Goal: Transaction & Acquisition: Purchase product/service

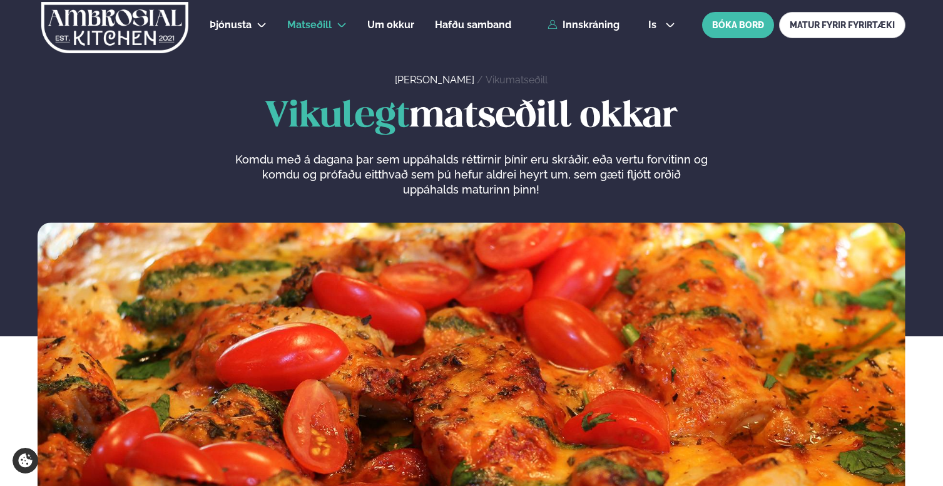
click at [574, 33] on div "Þjónusta Hádegismatur fyrir fyrirtæki Fyrirtækja veitingar Einkapartý Matseðill…" at bounding box center [471, 25] width 943 height 50
click at [574, 29] on link "Innskráning" at bounding box center [583, 24] width 72 height 11
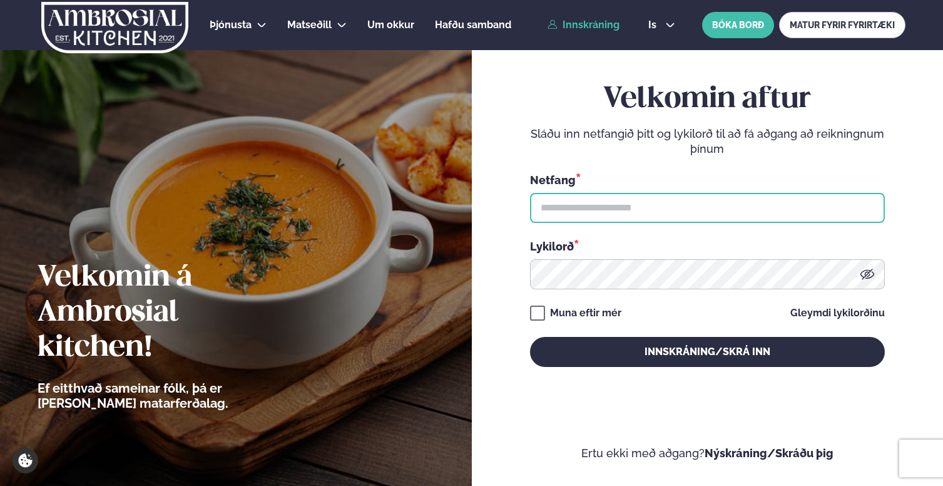
click at [566, 209] on input "text" at bounding box center [707, 208] width 355 height 30
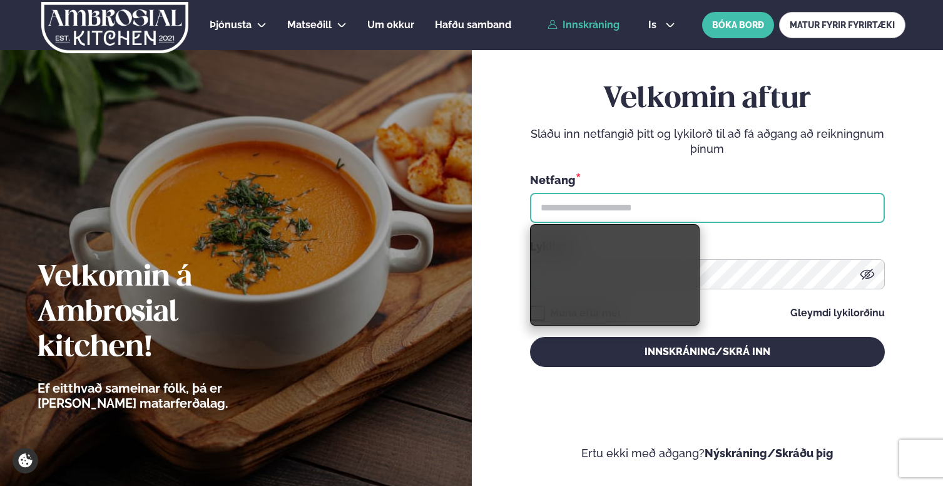
type input "**********"
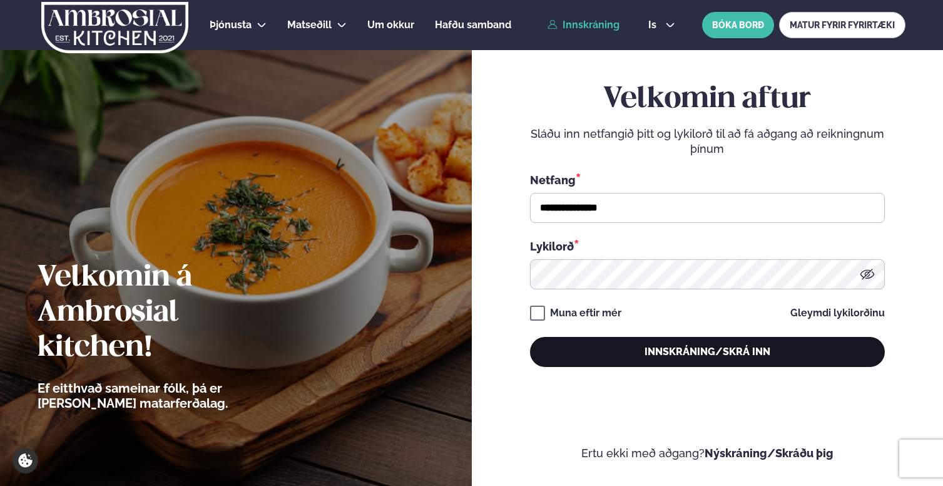
click at [597, 364] on button "Innskráning/Skrá inn" at bounding box center [707, 352] width 355 height 30
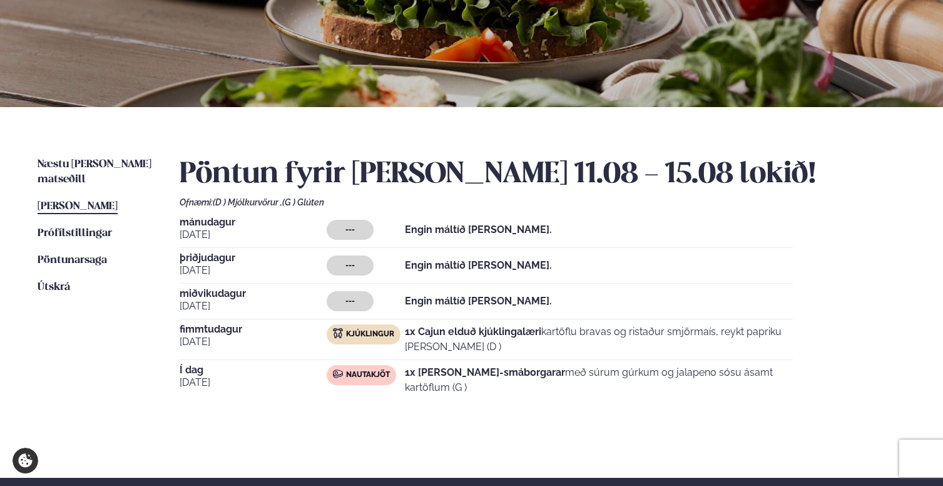
scroll to position [198, 0]
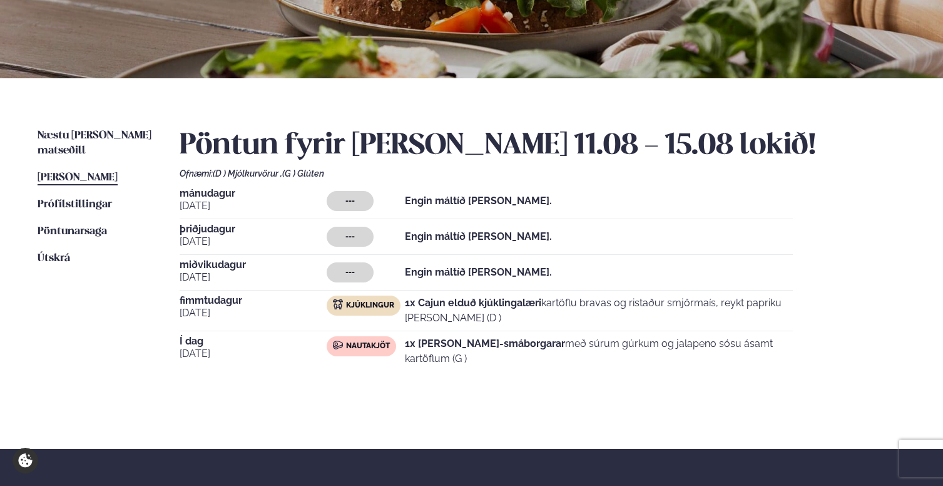
click at [114, 121] on div "Næstu [PERSON_NAME] matseðill Næsta vika [PERSON_NAME] matseðill [PERSON_NAME] …" at bounding box center [471, 263] width 943 height 370
click at [113, 133] on span "Næstu [PERSON_NAME] matseðill" at bounding box center [95, 143] width 114 height 26
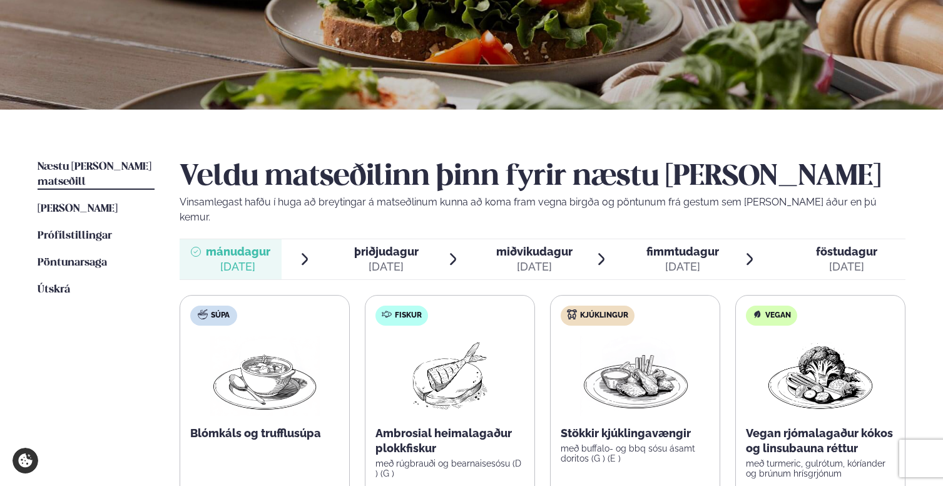
scroll to position [168, 0]
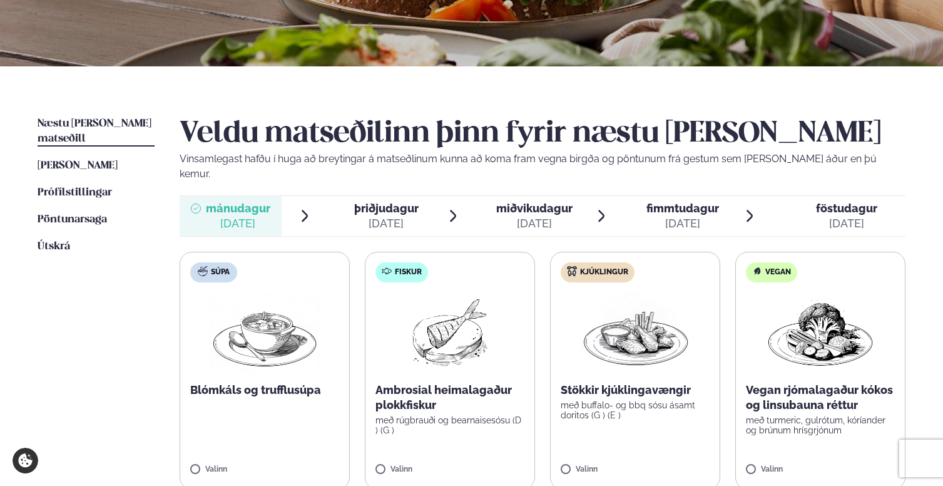
click at [454, 303] on img at bounding box center [450, 332] width 80 height 80
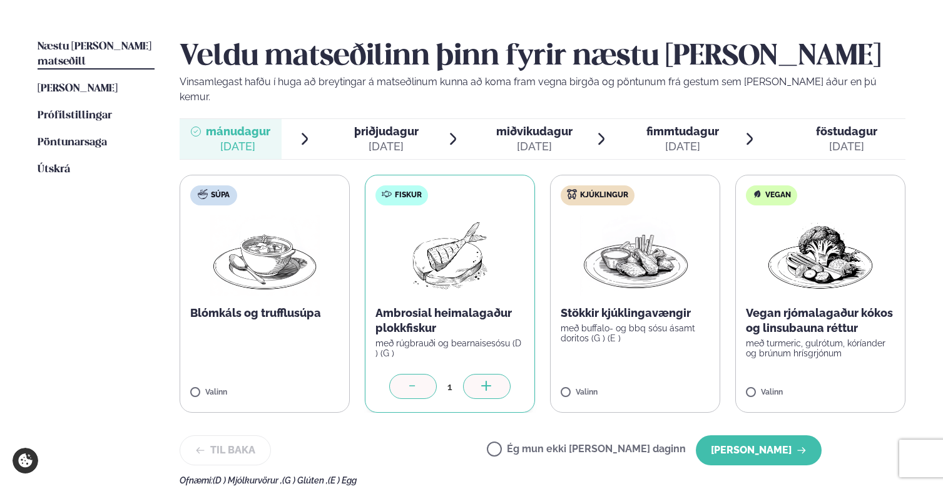
scroll to position [295, 0]
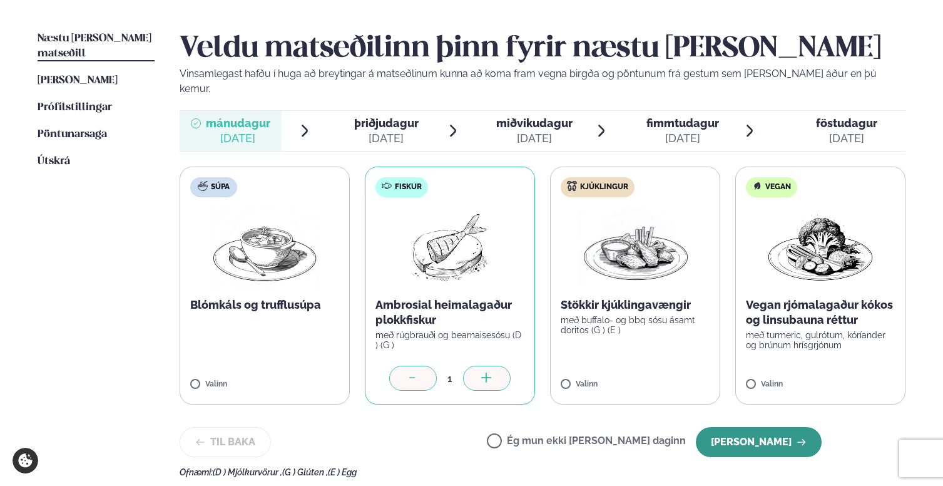
click at [748, 427] on button "[PERSON_NAME]" at bounding box center [759, 442] width 126 height 30
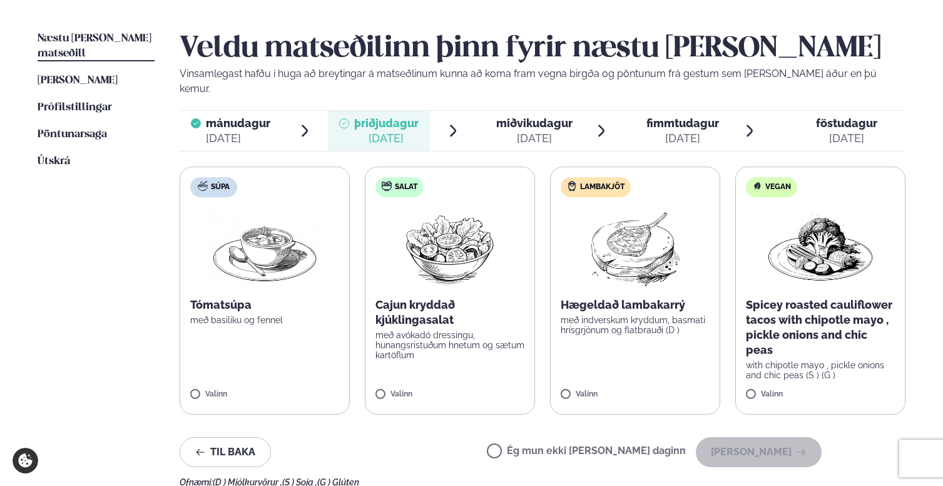
click at [511, 132] on span "miðvikudagur mið. [DATE]" at bounding box center [527, 131] width 102 height 40
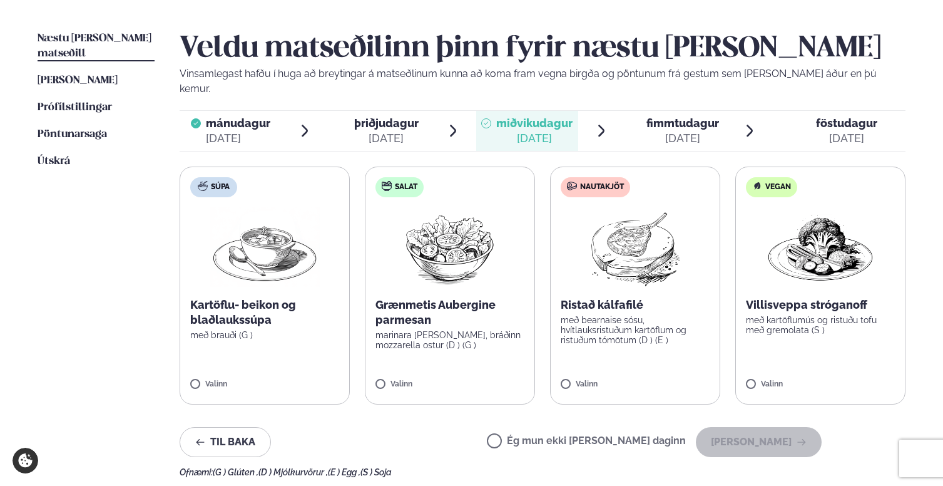
click at [670, 111] on span "fimmtudagur fim. [DATE]" at bounding box center [675, 131] width 102 height 40
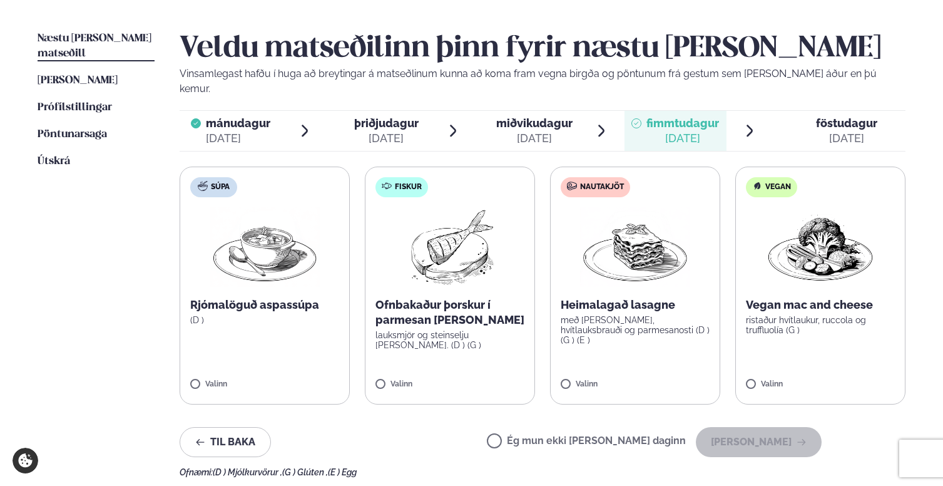
click at [593, 315] on p "með [PERSON_NAME], hvítlauksbrauði og parmesanosti (D ) (G ) (E )" at bounding box center [635, 330] width 149 height 30
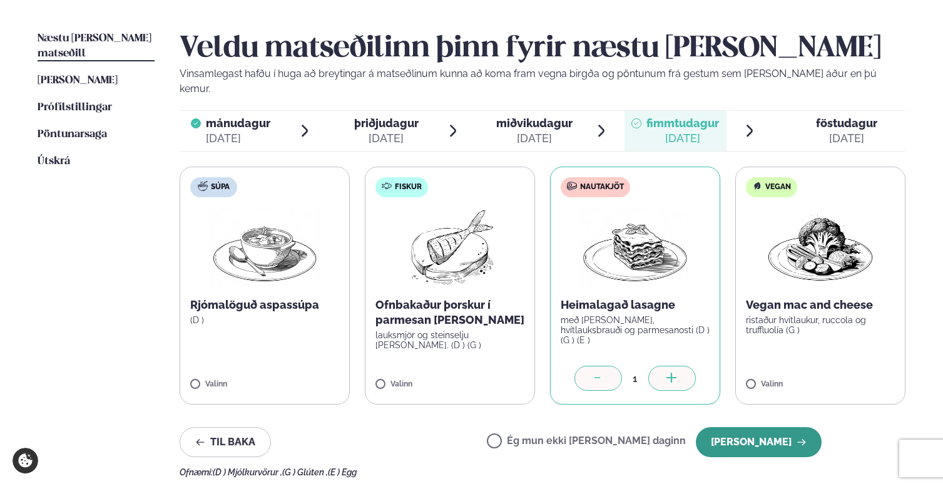
click at [761, 427] on button "[PERSON_NAME]" at bounding box center [759, 442] width 126 height 30
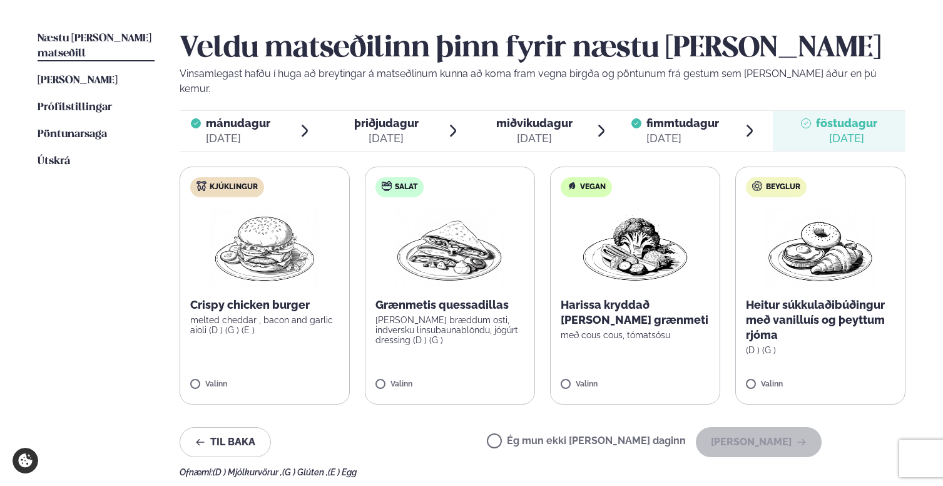
click at [307, 297] on p "Crispy chicken burger" at bounding box center [264, 304] width 149 height 15
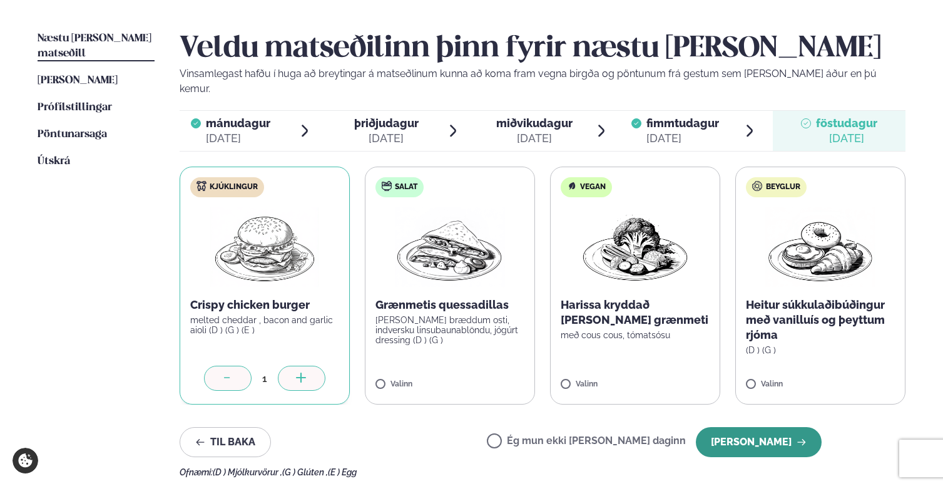
click at [758, 427] on button "[PERSON_NAME]" at bounding box center [759, 442] width 126 height 30
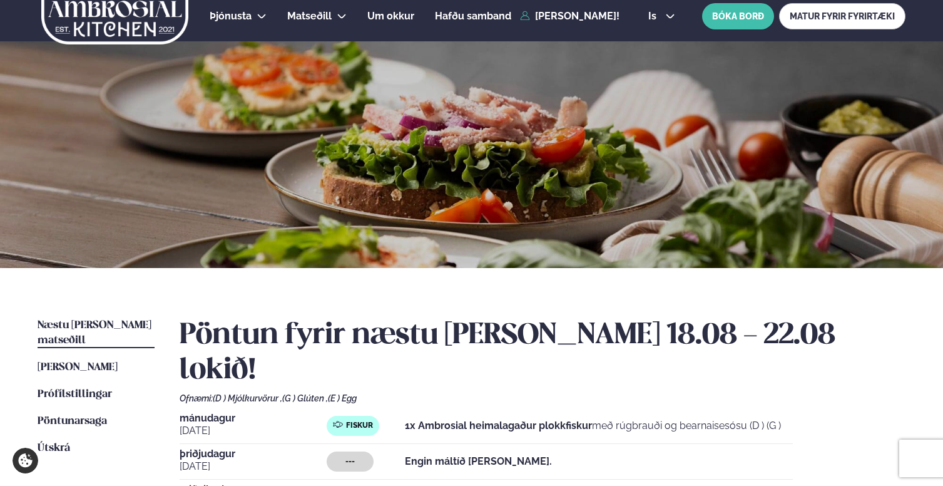
scroll to position [0, 0]
